Goal: Obtain resource: Obtain resource

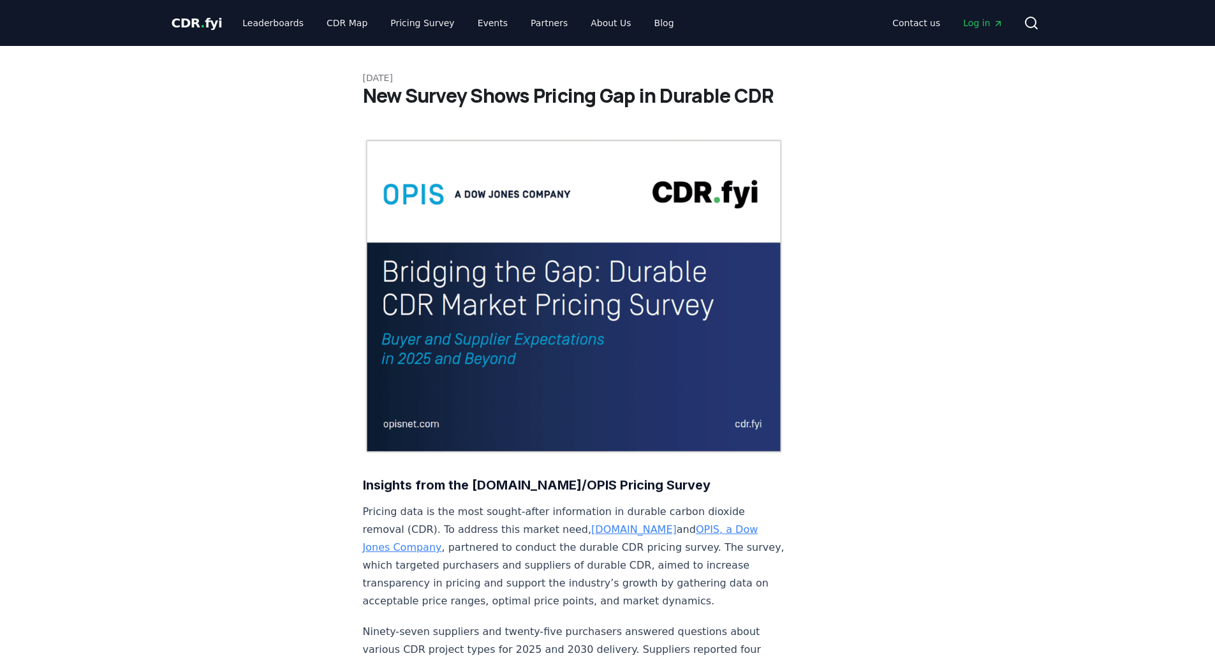
scroll to position [64, 0]
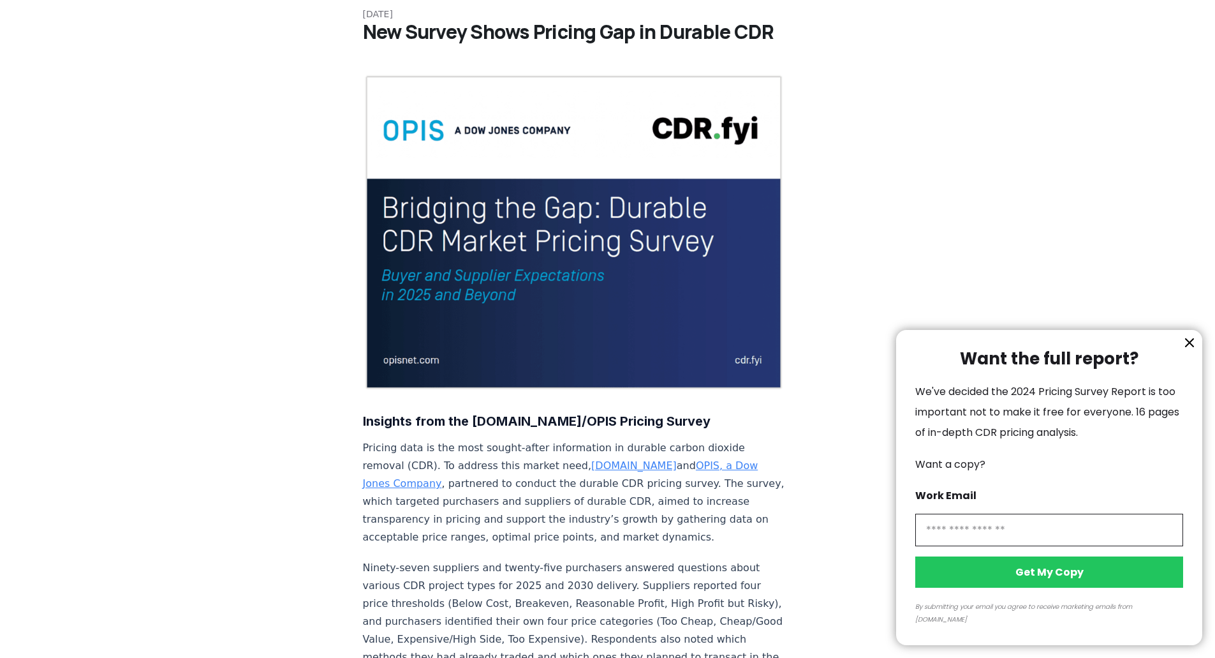
click at [1191, 350] on icon "information" at bounding box center [1189, 342] width 15 height 15
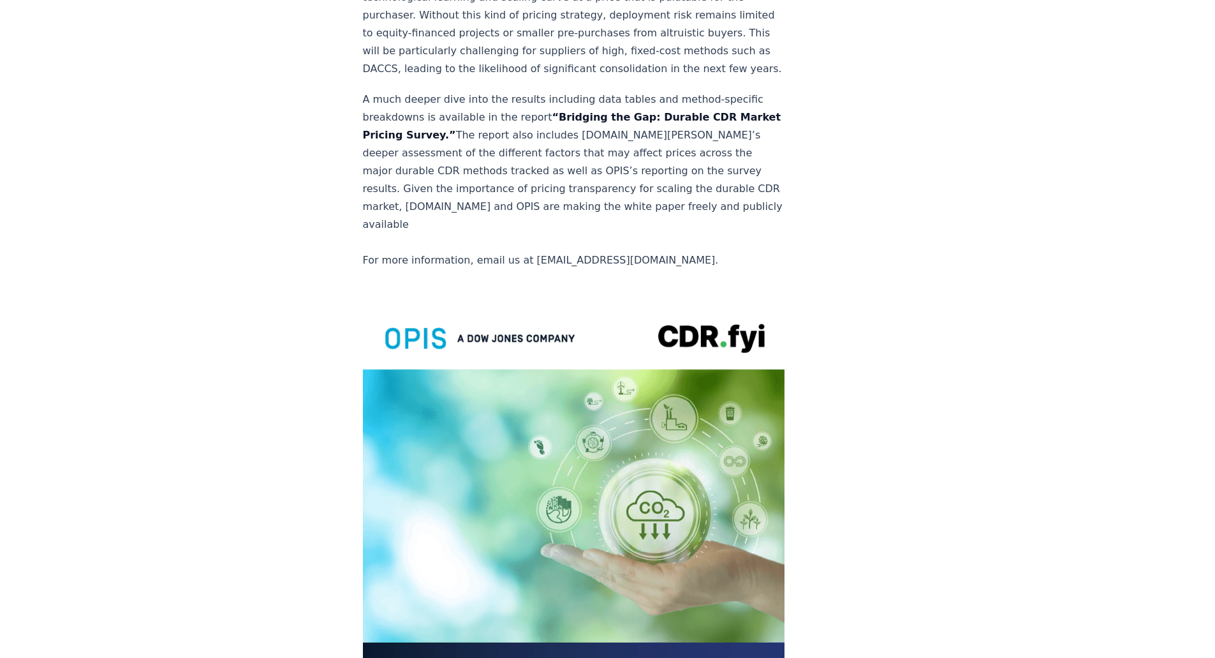
scroll to position [2341, 0]
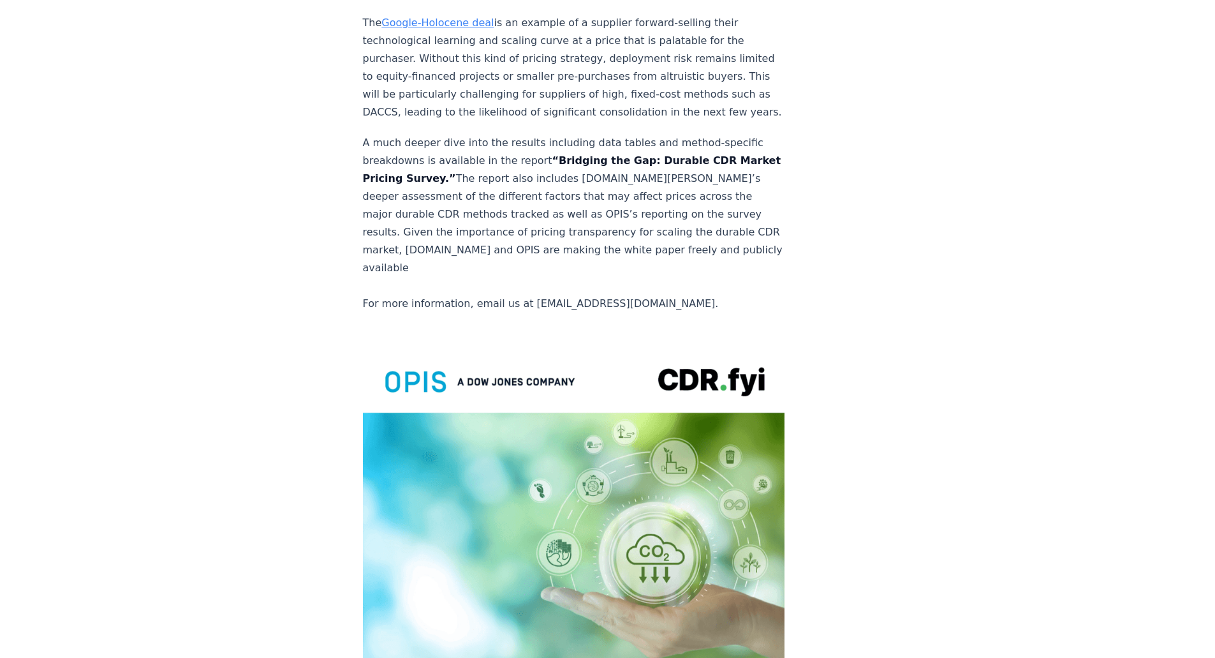
click at [580, 409] on img at bounding box center [574, 618] width 422 height 551
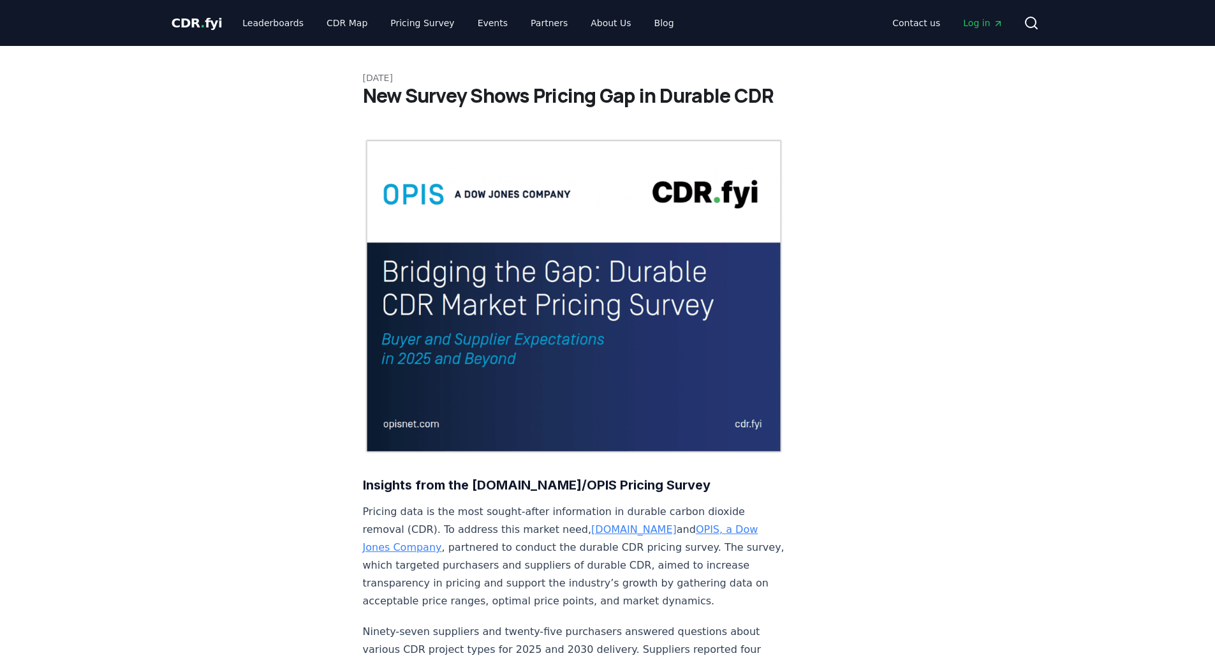
scroll to position [2341, 0]
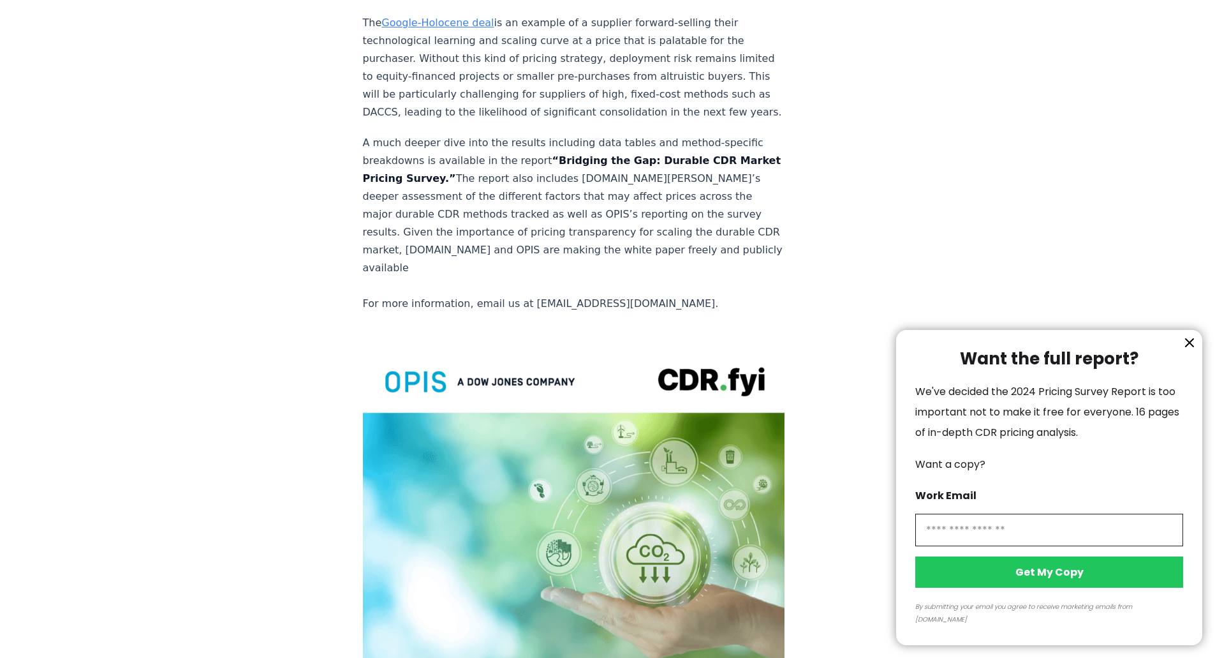
click at [978, 536] on input "information" at bounding box center [1050, 530] width 268 height 33
type input "**********"
click at [1031, 588] on button "Get My Copy" at bounding box center [1050, 571] width 268 height 31
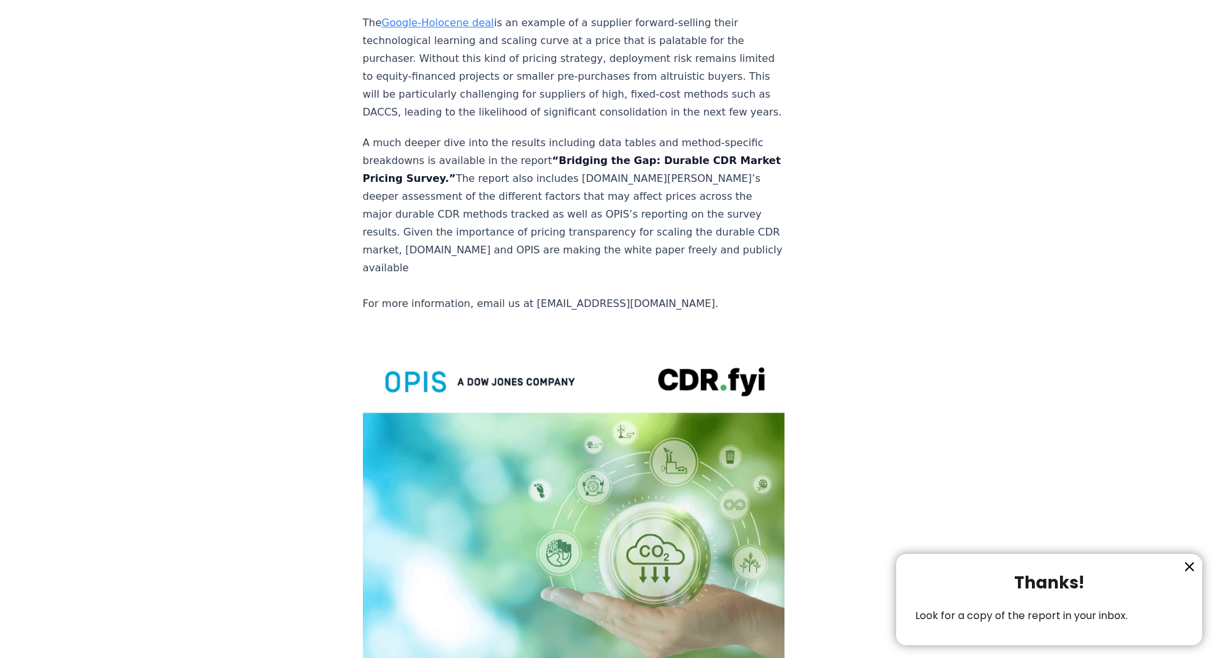
drag, startPoint x: 382, startPoint y: 200, endPoint x: 396, endPoint y: 200, distance: 14.7
